Goal: Transaction & Acquisition: Purchase product/service

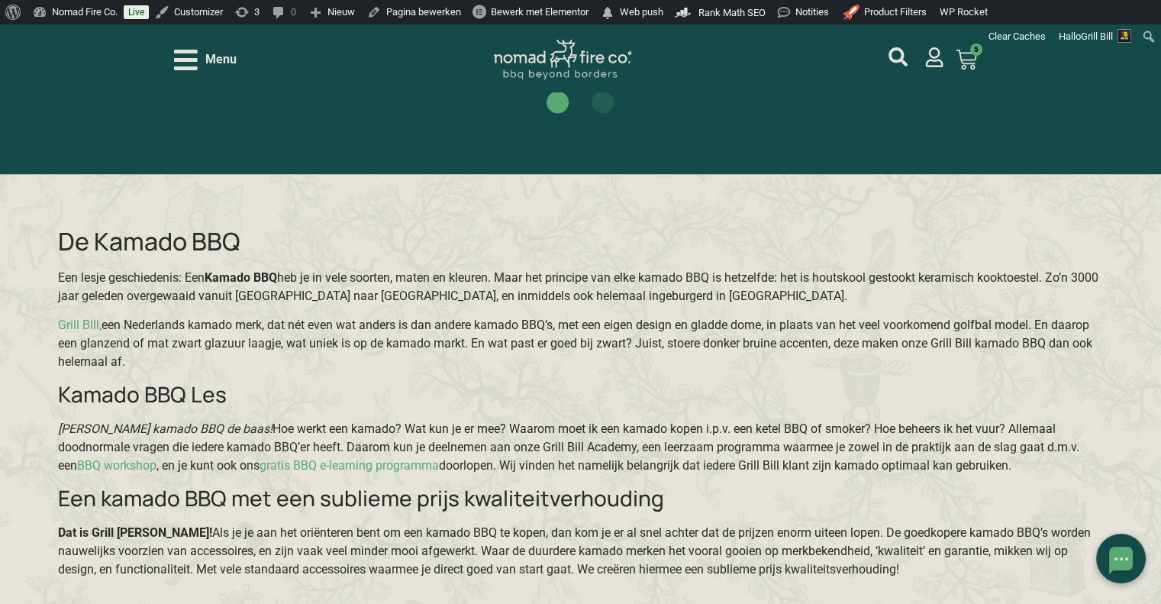
scroll to position [3308, 0]
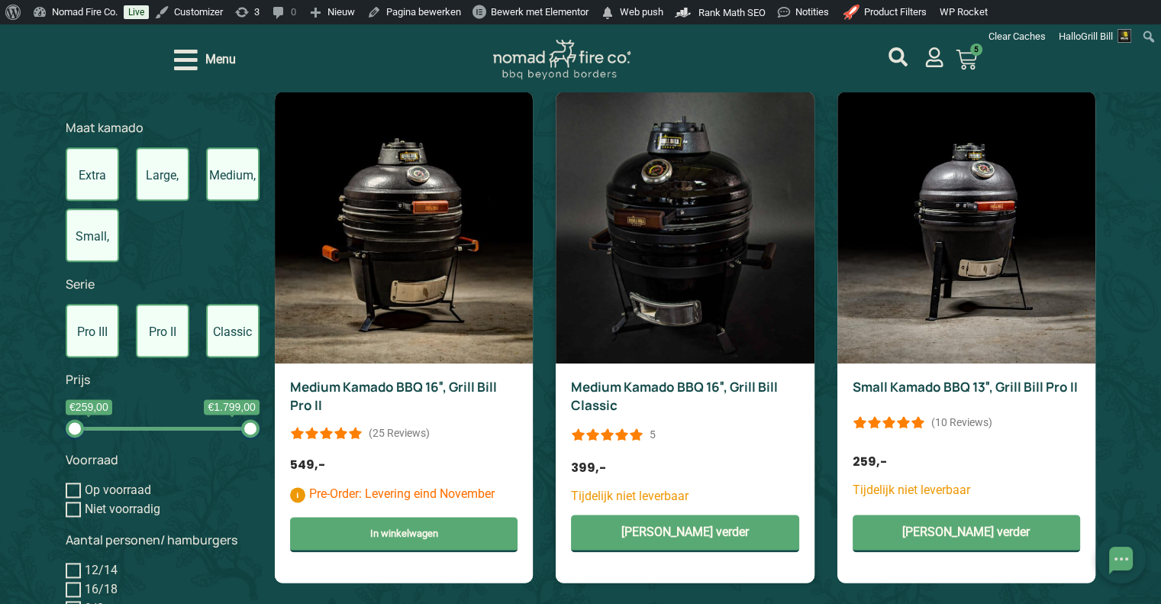
scroll to position [1831, 0]
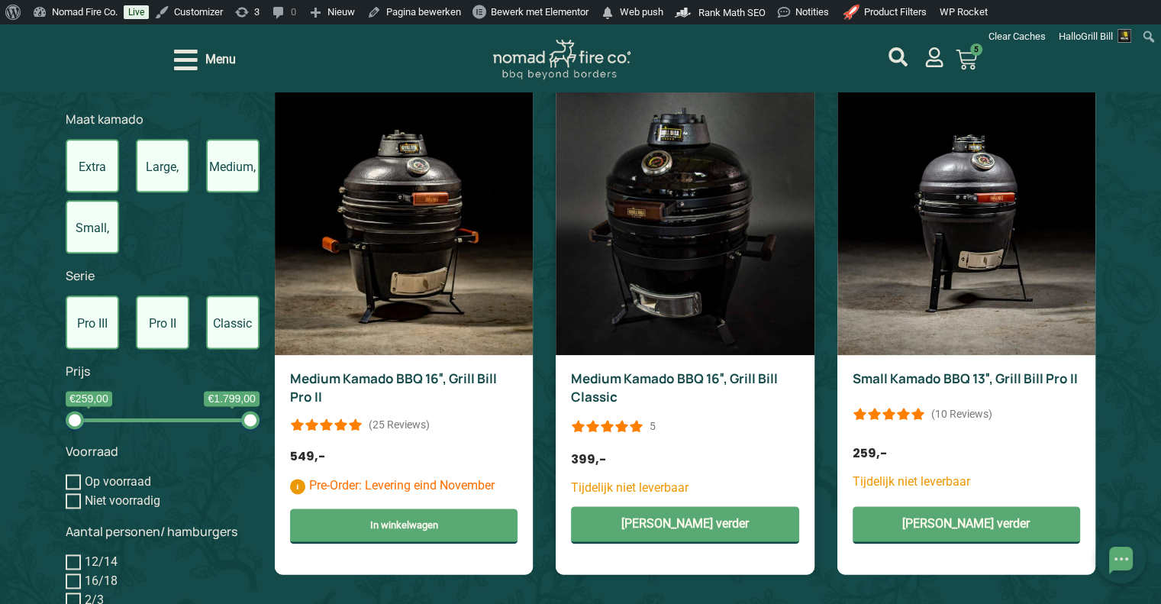
click at [654, 423] on div "5" at bounding box center [652, 425] width 6 height 15
drag, startPoint x: 650, startPoint y: 427, endPoint x: 397, endPoint y: 427, distance: 253.3
click at [396, 427] on div "(25 Reviews)" at bounding box center [399, 424] width 61 height 15
click at [401, 423] on div "(25 Reviews)" at bounding box center [399, 424] width 61 height 15
click at [504, 439] on div "Medium Kamado BBQ 16″, Grill Bill Pro II (25 Reviews) Pre-Order: Levering eind …" at bounding box center [404, 464] width 258 height 219
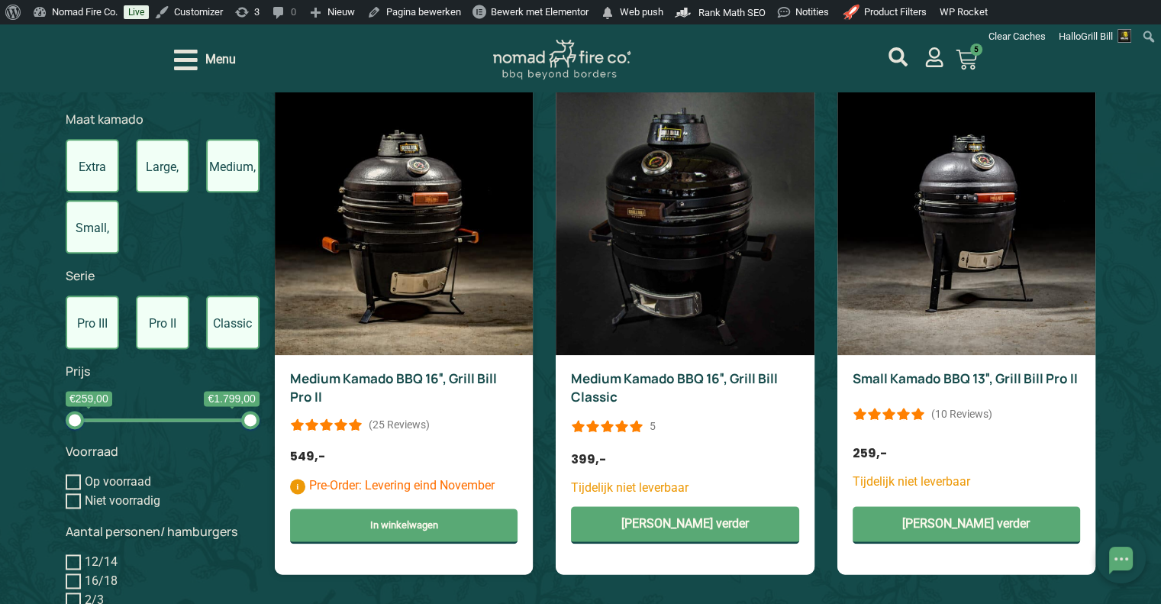
drag, startPoint x: 415, startPoint y: 427, endPoint x: 455, endPoint y: 433, distance: 40.3
click at [455, 433] on div "Medium Kamado BBQ 16″, Grill Bill Pro II (25 Reviews) Pre-Order: Levering eind …" at bounding box center [404, 464] width 258 height 219
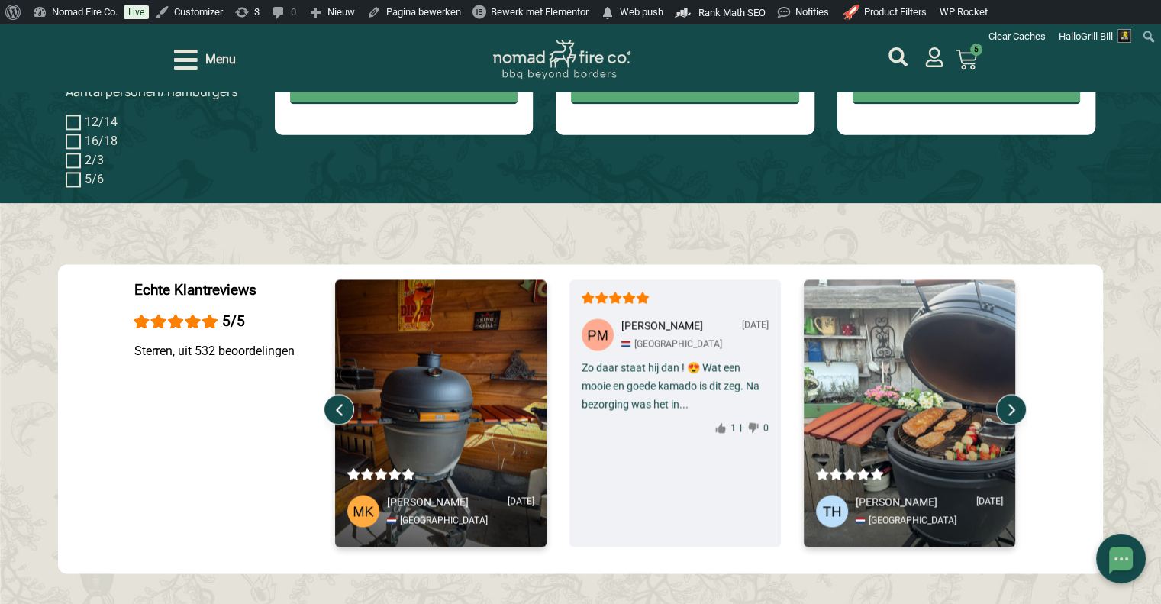
scroll to position [2365, 0]
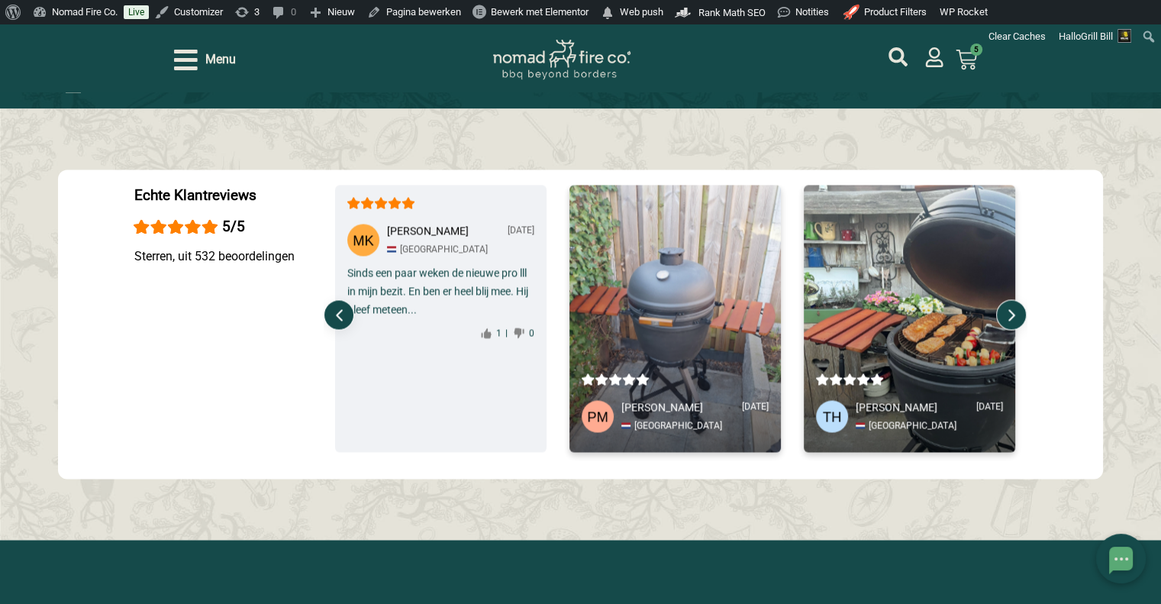
click at [458, 410] on div "Maikel K. Mar 23, 2025 {VRFD_LBL_TXT} Amsterdam Sinds een paar weken de nieuwe …" at bounding box center [440, 318] width 211 height 267
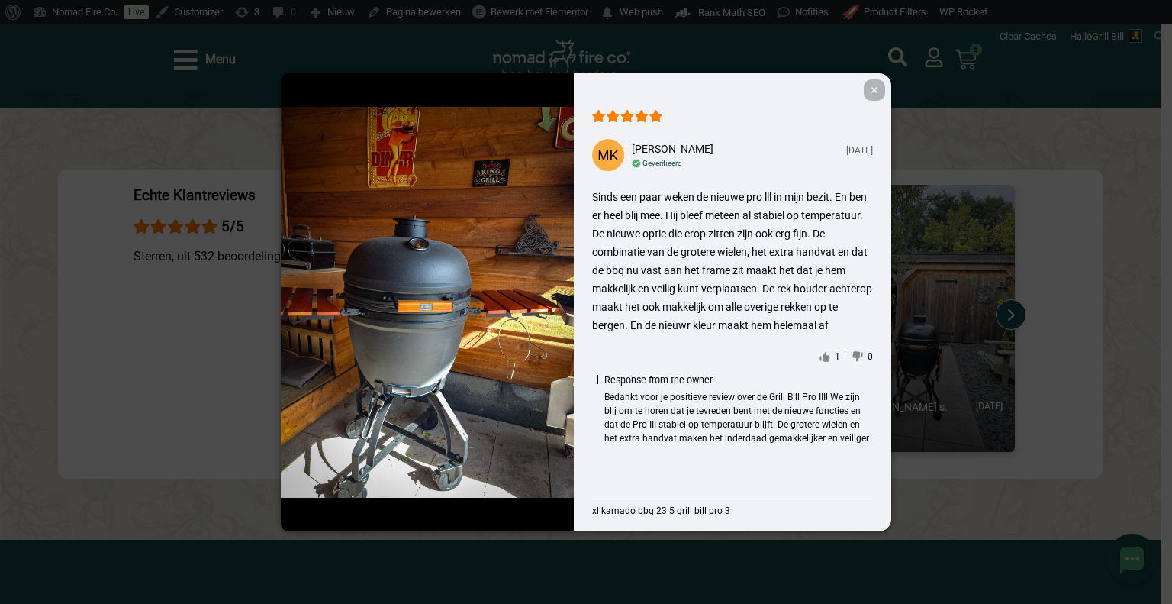
click at [876, 92] on span "✕" at bounding box center [874, 89] width 21 height 21
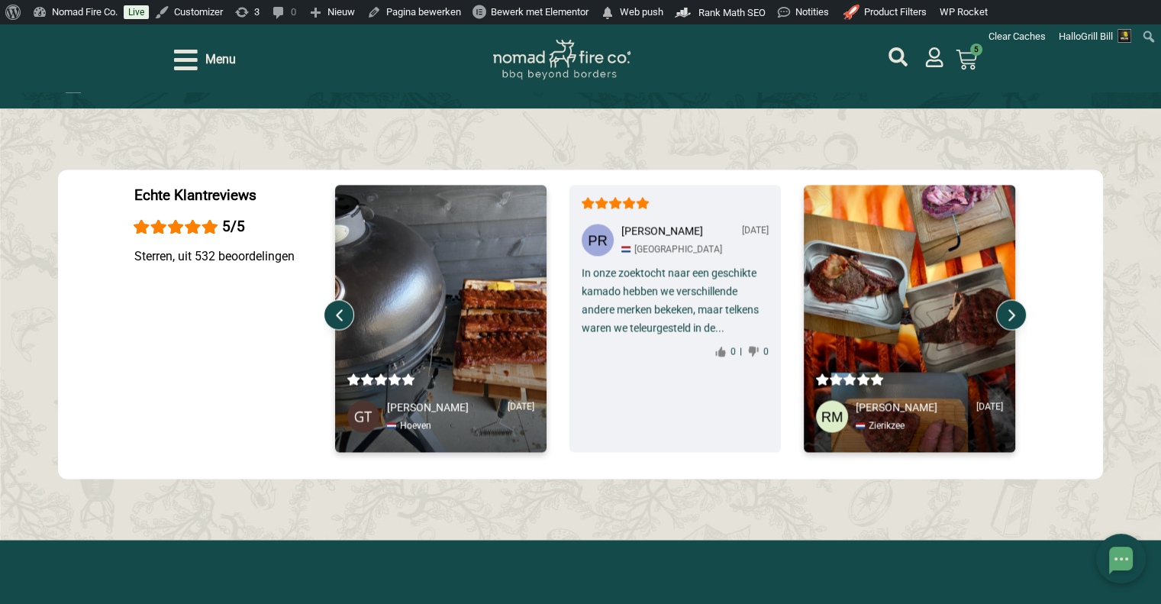
click at [732, 208] on img at bounding box center [674, 318] width 211 height 267
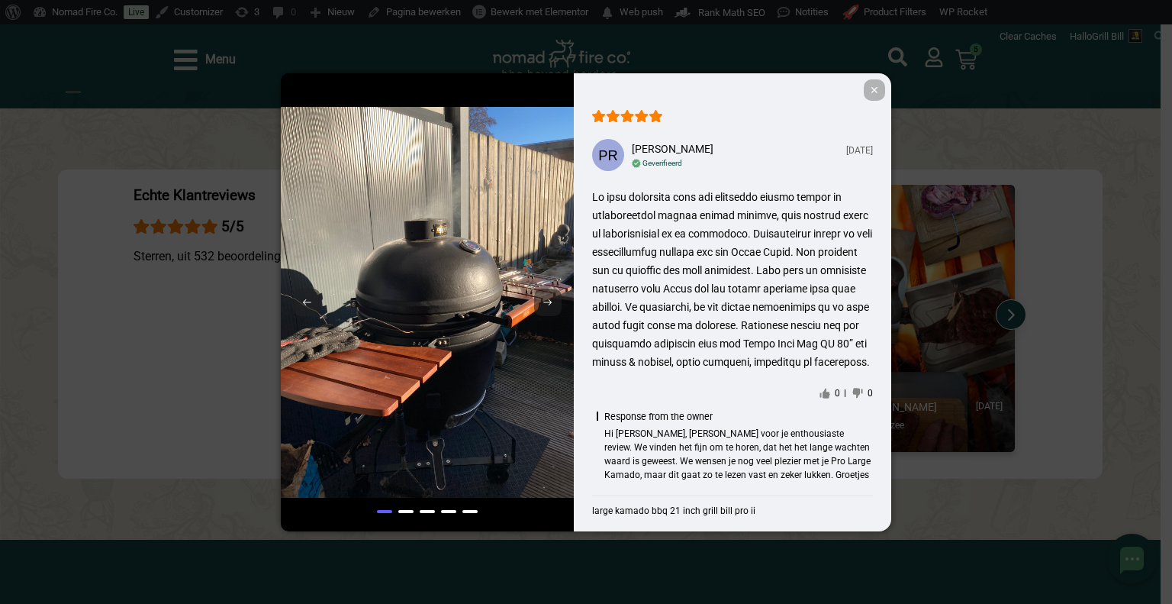
click at [877, 97] on span "✕" at bounding box center [874, 89] width 21 height 21
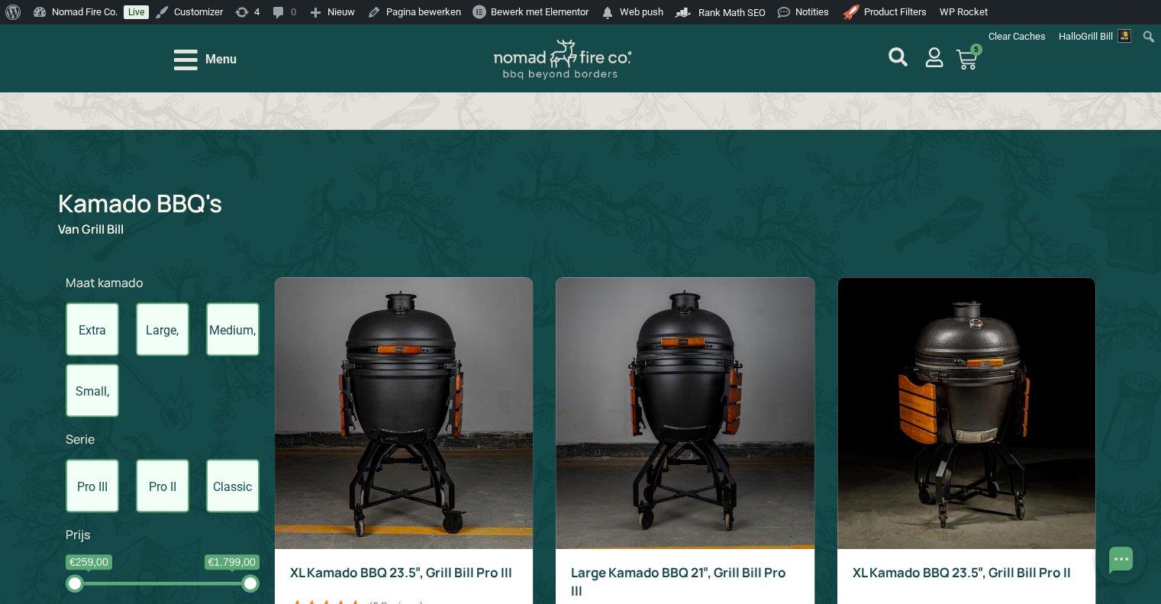
click at [253, 326] on label "Medium, 16inch" at bounding box center [232, 328] width 53 height 53
click at [0, 0] on input "Medium, 16inch" at bounding box center [0, 0] width 0 height 0
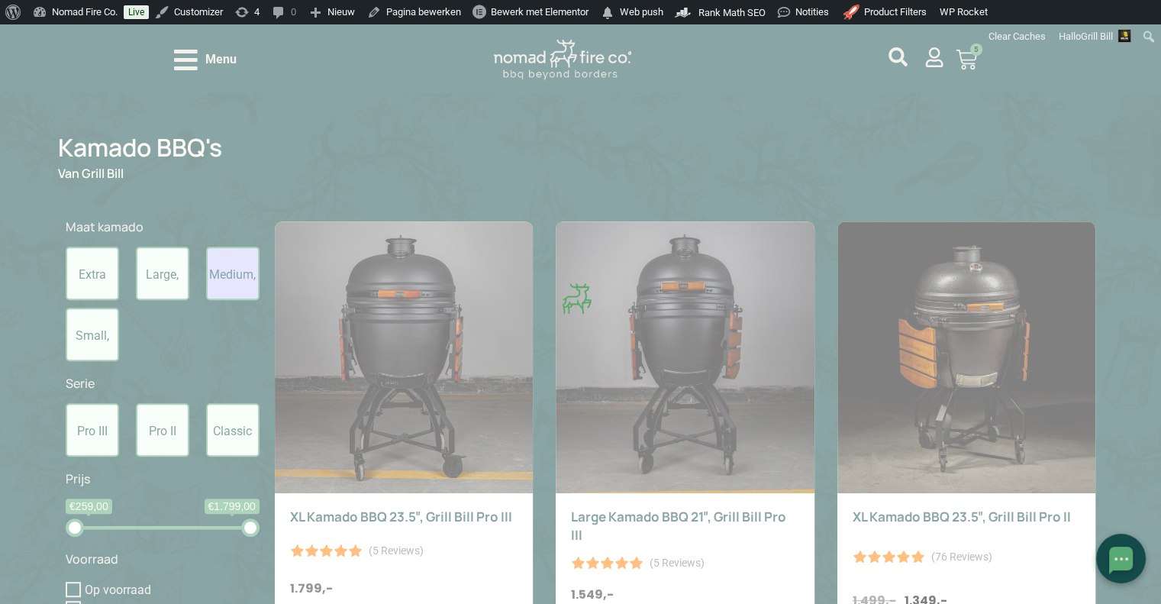
scroll to position [672, 0]
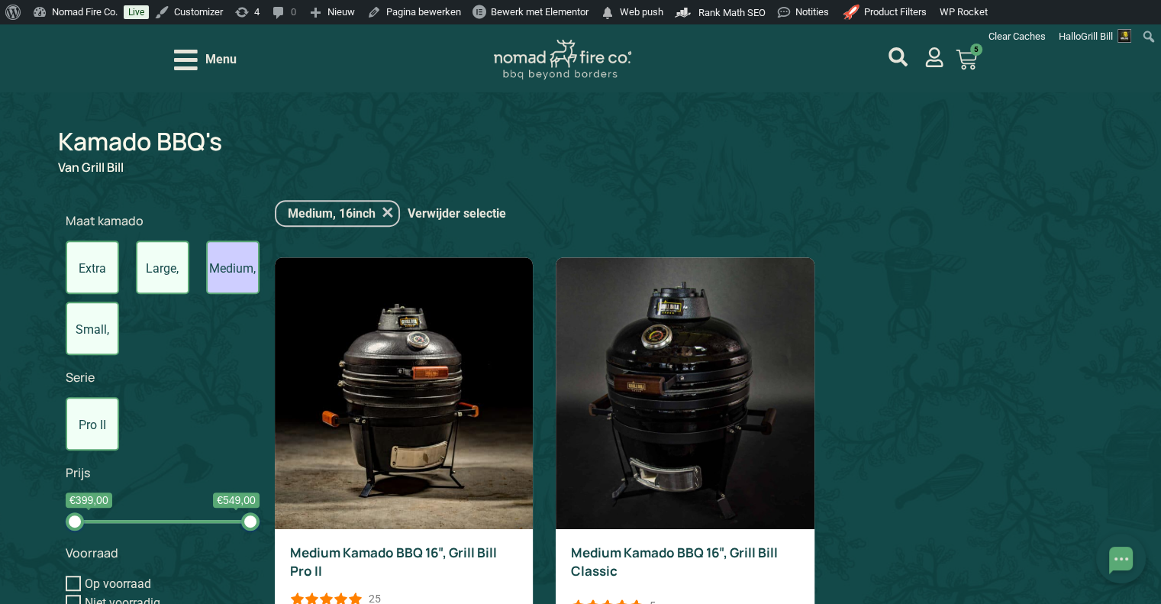
click at [155, 282] on label "Large, 21inch" at bounding box center [162, 266] width 53 height 53
click at [0, 0] on input "Large, 21inch" at bounding box center [0, 0] width 0 height 0
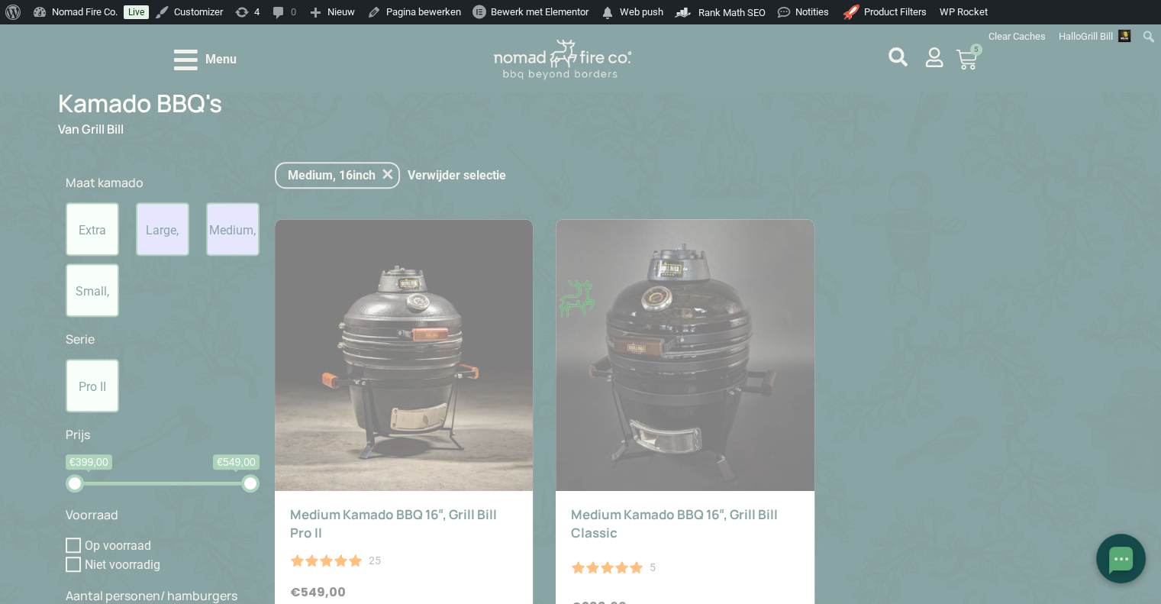
scroll to position [713, 0]
